Goal: Transaction & Acquisition: Purchase product/service

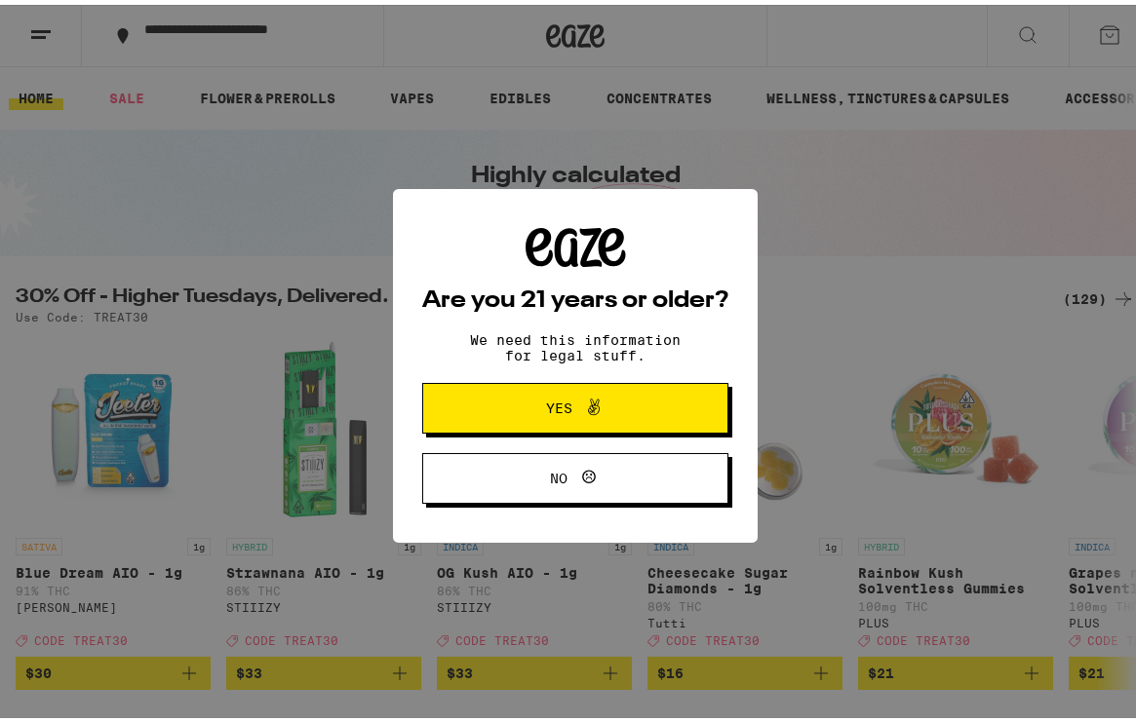
click at [546, 404] on span "Yes" at bounding box center [559, 404] width 26 height 14
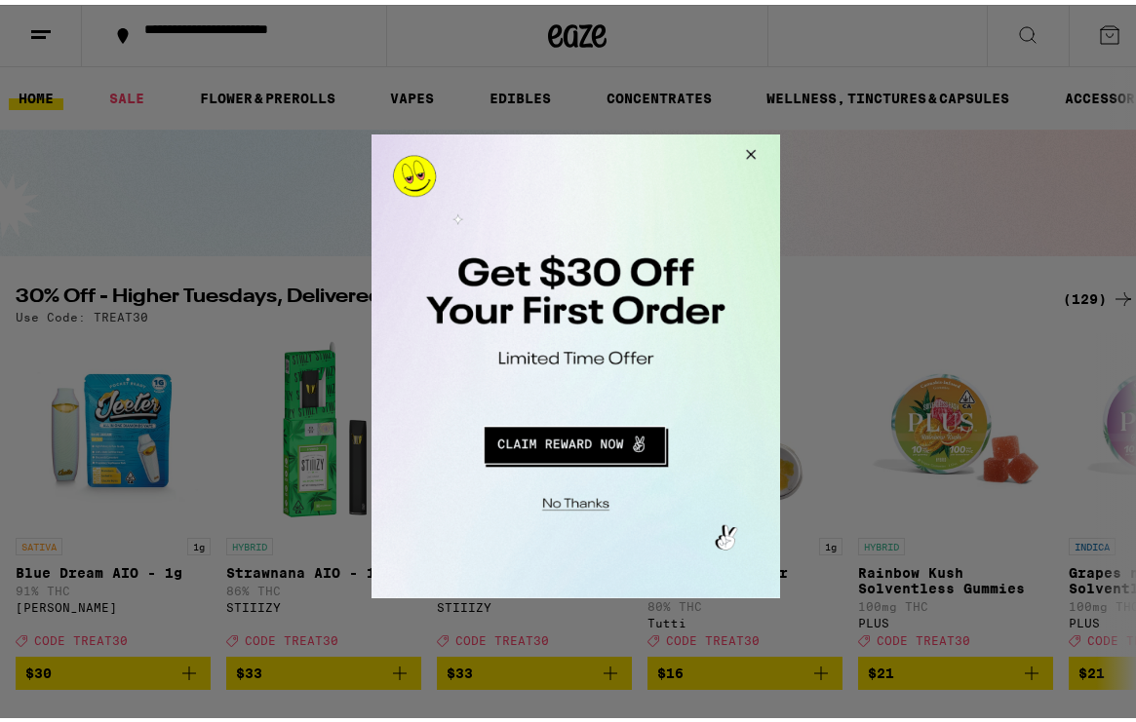
click at [581, 498] on button "Close Modal" at bounding box center [571, 500] width 397 height 30
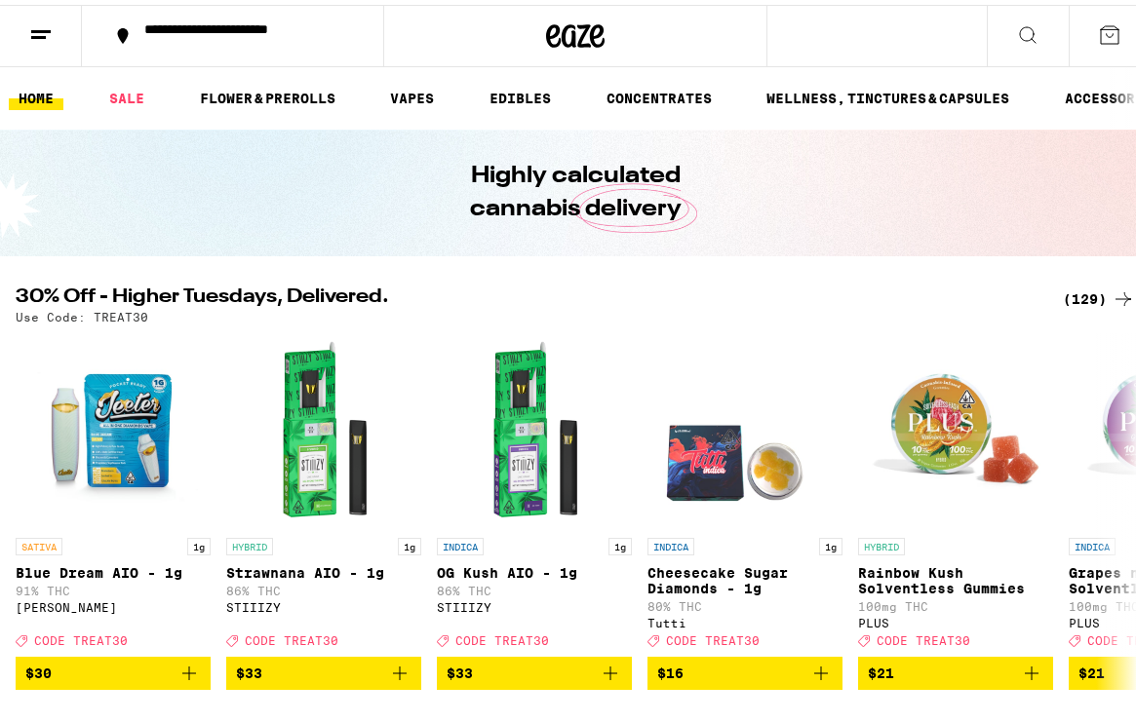
click at [1020, 28] on icon at bounding box center [1028, 30] width 16 height 16
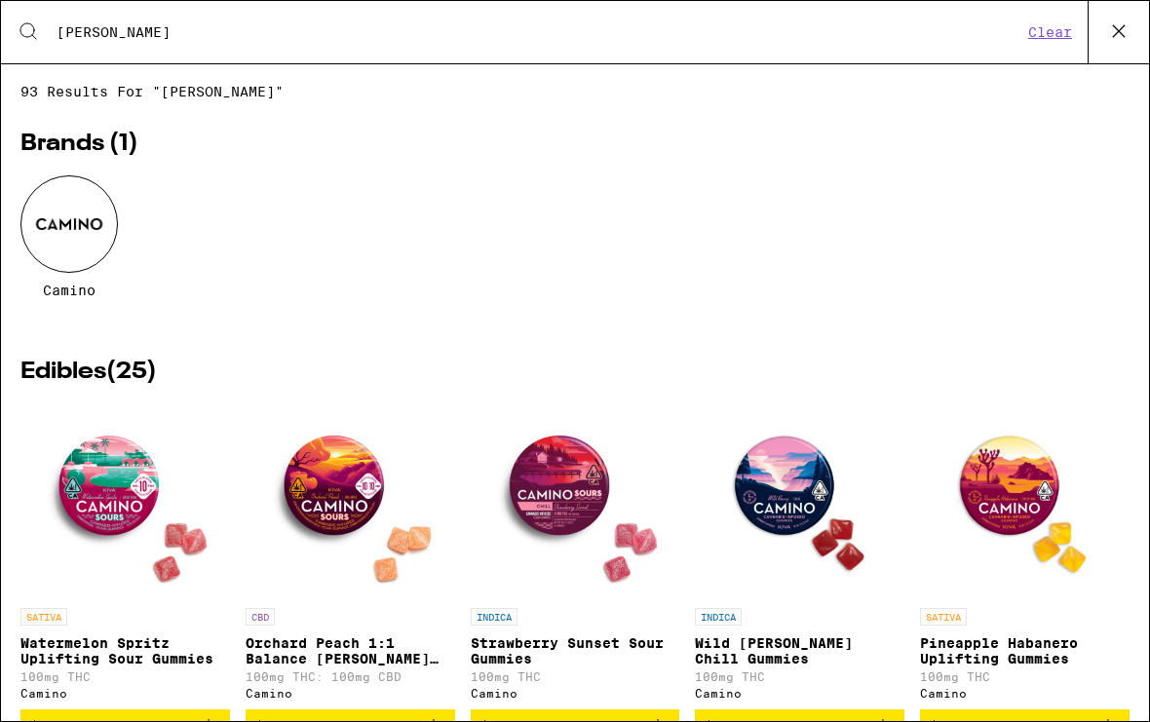
type input "camino"
